Goal: Transaction & Acquisition: Purchase product/service

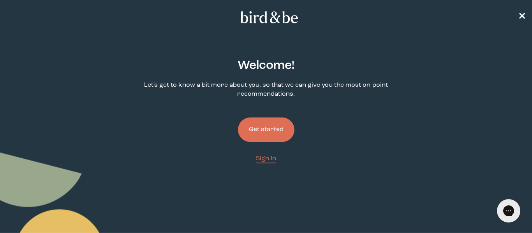
click at [266, 122] on button "Get started" at bounding box center [266, 130] width 56 height 25
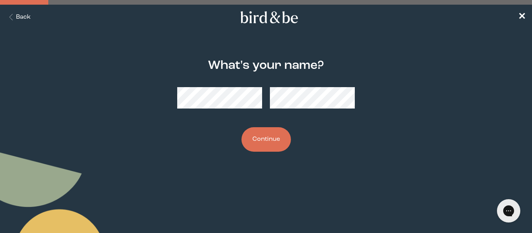
click at [256, 141] on button "Continue" at bounding box center [266, 139] width 49 height 25
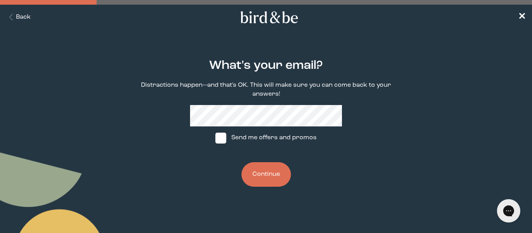
click at [256, 164] on button "Continue" at bounding box center [266, 174] width 49 height 25
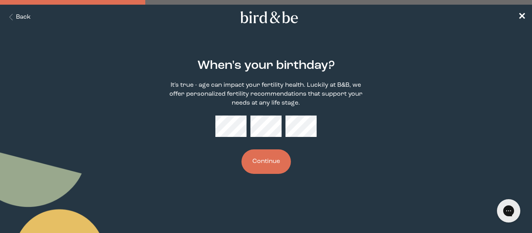
click at [259, 178] on div "When's your birthday? It's true - age can impact your fertility health. Luckily…" at bounding box center [266, 116] width 254 height 140
click at [259, 167] on button "Continue" at bounding box center [266, 162] width 49 height 25
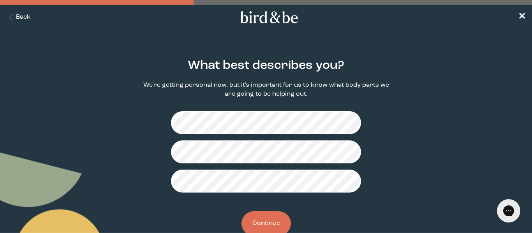
click at [270, 216] on button "Continue" at bounding box center [266, 224] width 49 height 25
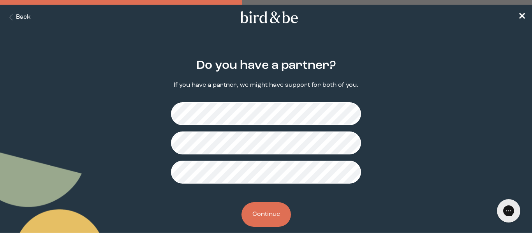
click at [256, 219] on button "Continue" at bounding box center [266, 215] width 49 height 25
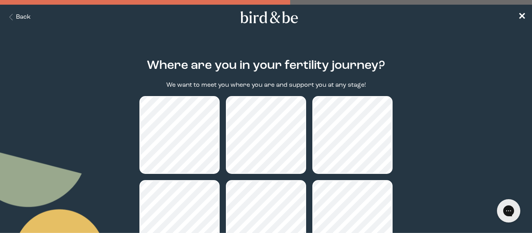
click at [436, 116] on main "Where are you in your fertility journey? We want to meet you where you are and …" at bounding box center [266, 192] width 532 height 304
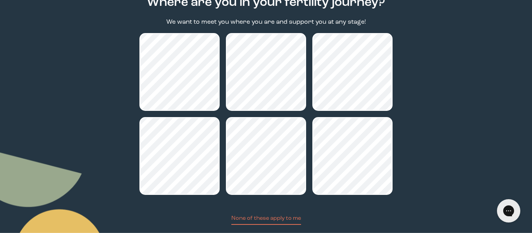
scroll to position [62, 0]
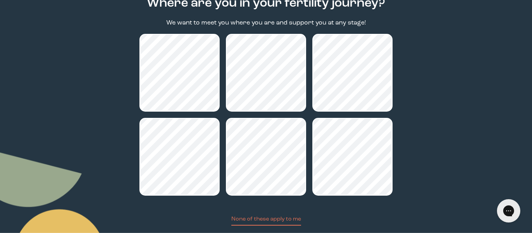
click at [467, 179] on main "Where are you in your fertility journey? We want to meet you where you are and …" at bounding box center [266, 130] width 532 height 304
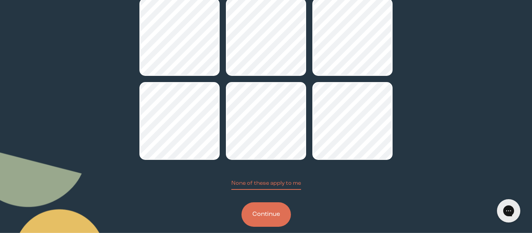
scroll to position [111, 0]
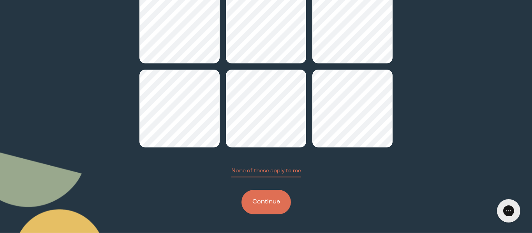
click at [259, 210] on button "Continue" at bounding box center [266, 202] width 49 height 25
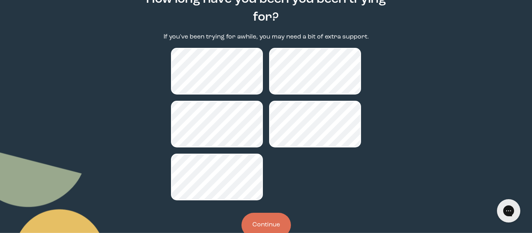
scroll to position [78, 0]
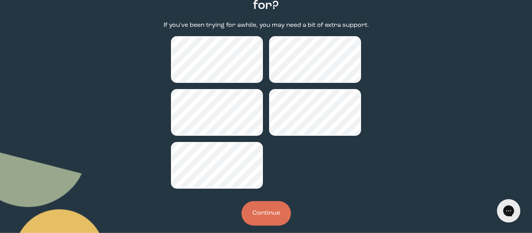
click at [256, 216] on button "Continue" at bounding box center [266, 213] width 49 height 25
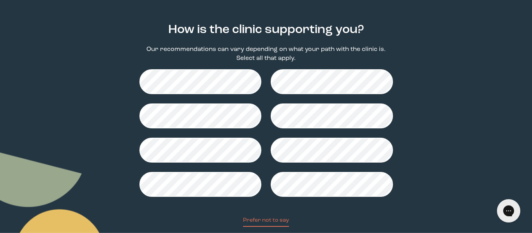
scroll to position [47, 0]
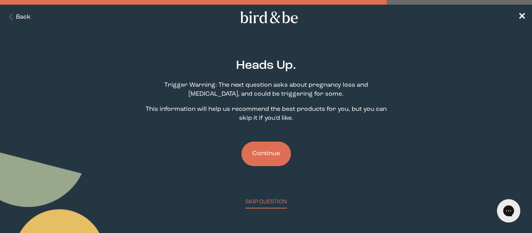
click at [252, 151] on button "Continue" at bounding box center [266, 154] width 49 height 25
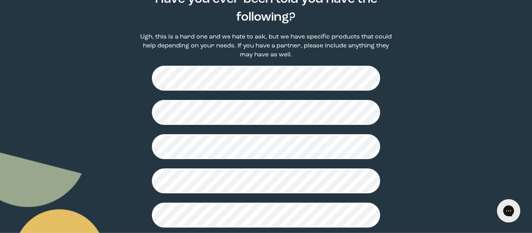
scroll to position [109, 0]
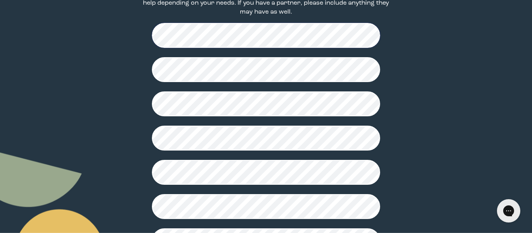
click at [453, 71] on main "Have you ever been told you have the following? Ugh, this is a hard one and we …" at bounding box center [266, 154] width 532 height 447
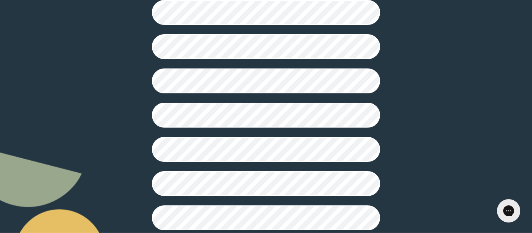
scroll to position [203, 0]
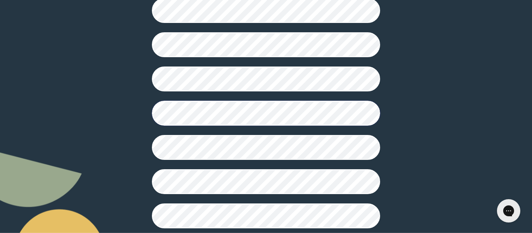
click at [414, 107] on main "Have you ever been told you have the following? Ugh, this is a hard one and we …" at bounding box center [266, 61] width 532 height 447
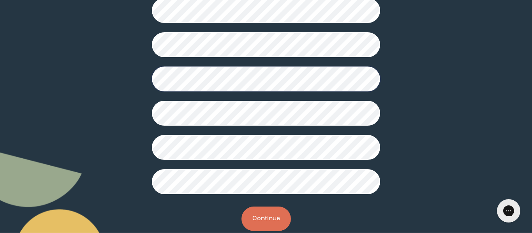
scroll to position [254, 0]
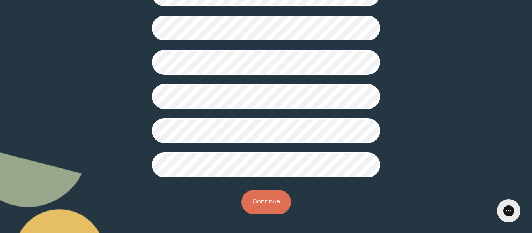
click at [274, 201] on button "Continue" at bounding box center [266, 202] width 49 height 25
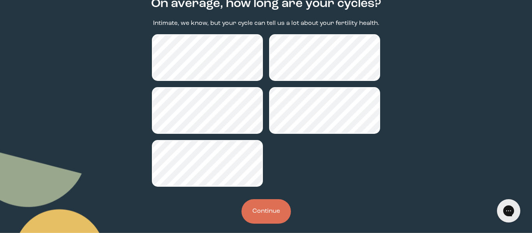
scroll to position [62, 0]
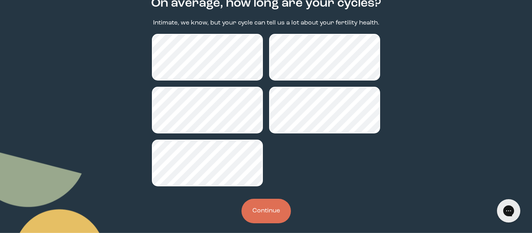
click at [268, 222] on button "Continue" at bounding box center [266, 211] width 49 height 25
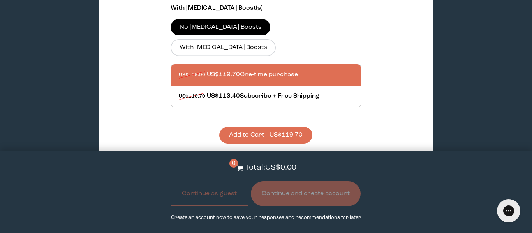
scroll to position [312, 0]
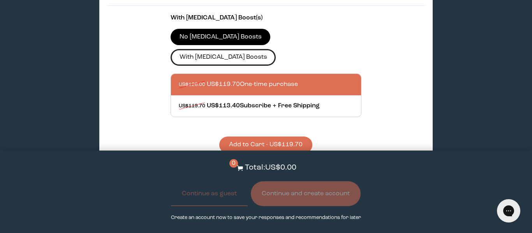
click at [276, 49] on label "With [MEDICAL_DATA] Boosts" at bounding box center [223, 57] width 105 height 16
click at [0, 0] on input "With [MEDICAL_DATA] Boosts" at bounding box center [0, 0] width 0 height 0
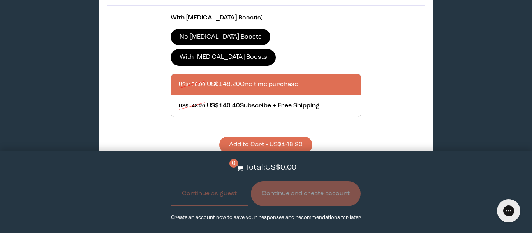
click at [296, 137] on button "Add to Cart - US$148.20" at bounding box center [265, 145] width 93 height 17
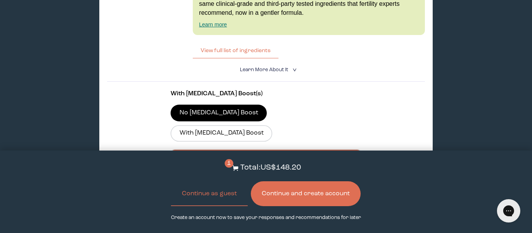
scroll to position [1387, 0]
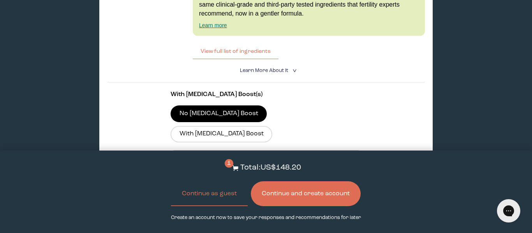
click at [303, 90] on div "With [MEDICAL_DATA] Boost(s) No [MEDICAL_DATA] Boost With [MEDICAL_DATA] Boost …" at bounding box center [266, 159] width 191 height 139
click at [272, 126] on label "With [MEDICAL_DATA] Boost" at bounding box center [222, 134] width 102 height 16
click at [0, 0] on input "With [MEDICAL_DATA] Boost" at bounding box center [0, 0] width 0 height 0
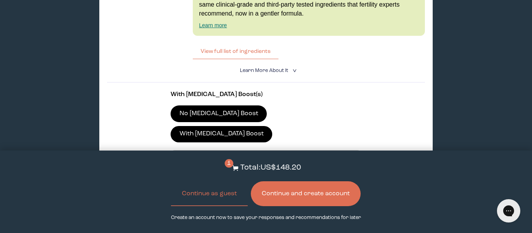
click at [274, 213] on button "Add to Cart - US$78.00" at bounding box center [265, 221] width 89 height 17
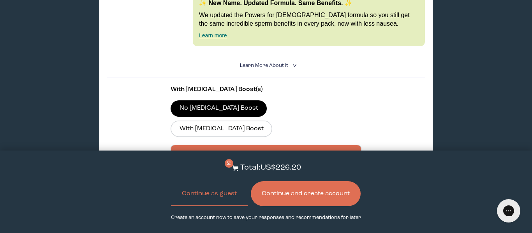
scroll to position [966, 0]
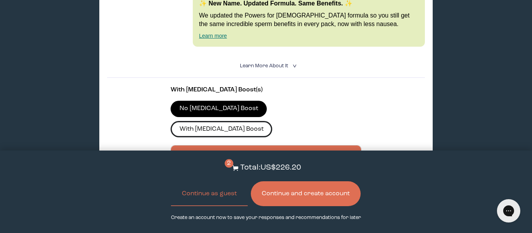
click at [272, 121] on label "With [MEDICAL_DATA] Boost" at bounding box center [222, 129] width 102 height 16
click at [0, 0] on input "With [MEDICAL_DATA] Boost" at bounding box center [0, 0] width 0 height 0
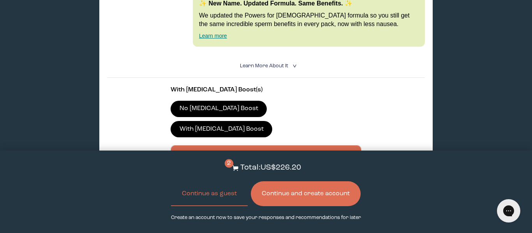
click at [272, 208] on button "Add to Cart - US$78.00" at bounding box center [265, 216] width 89 height 17
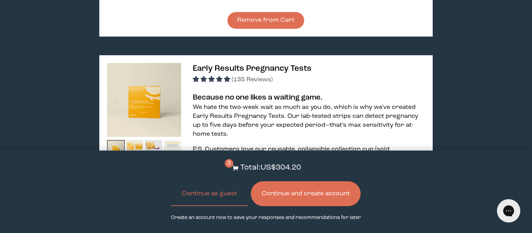
scroll to position [421, 0]
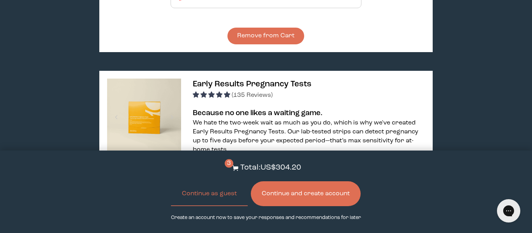
click at [298, 28] on button "Remove from Cart" at bounding box center [266, 36] width 77 height 17
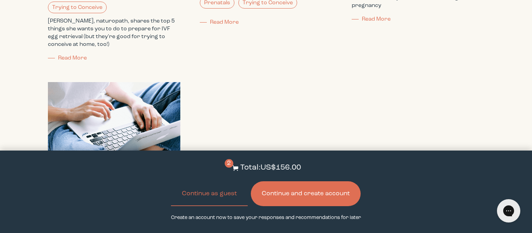
scroll to position [1941, 0]
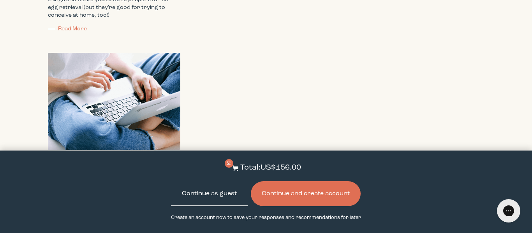
click at [198, 188] on button "Continue as guest" at bounding box center [209, 194] width 77 height 25
